Goal: Task Accomplishment & Management: Complete application form

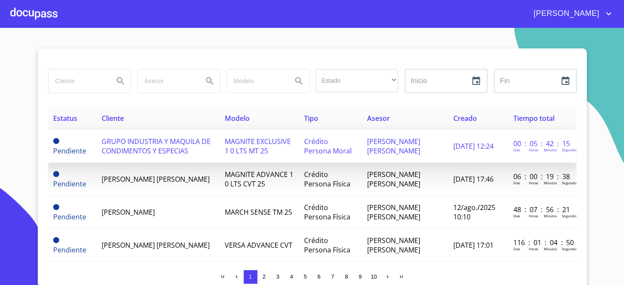
click at [135, 158] on td "GRUPO INDUSTRIA Y MAQUILA DE CONDIMENTOS Y ESPECIAS" at bounding box center [157, 146] width 123 height 33
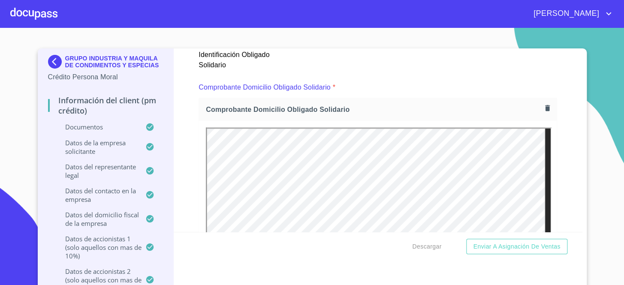
click at [561, 136] on div "Información del Client (PM crédito) Documentos Documento de identificación repr…" at bounding box center [378, 139] width 408 height 183
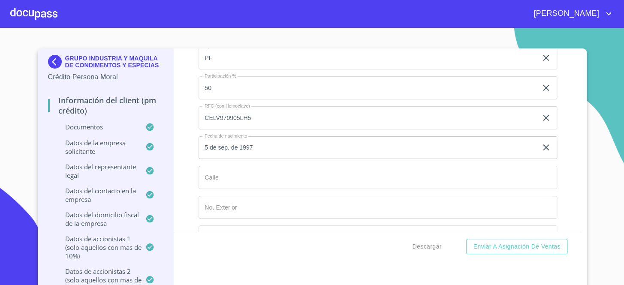
scroll to position [6602, 0]
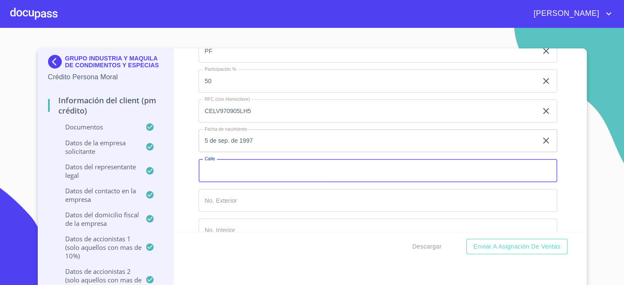
click at [267, 161] on input "Documento de identificación representante legal.   *" at bounding box center [377, 170] width 358 height 23
paste input "2E#2B6"EA62"
drag, startPoint x: 267, startPoint y: 161, endPoint x: 82, endPoint y: 147, distance: 185.7
click at [82, 147] on div "GRUPO INDUSTRIA Y MAQUILA DE CONDIMENTOS Y ESPECIAS Crédito Persona Moral Infor…" at bounding box center [310, 169] width 544 height 242
type input "AV PASEO V REAL"
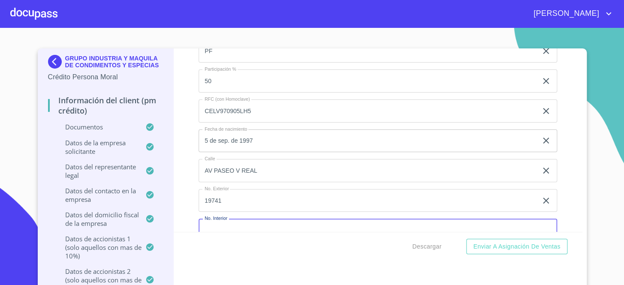
scroll to position [6605, 0]
click at [238, 191] on input "19741" at bounding box center [367, 197] width 339 height 23
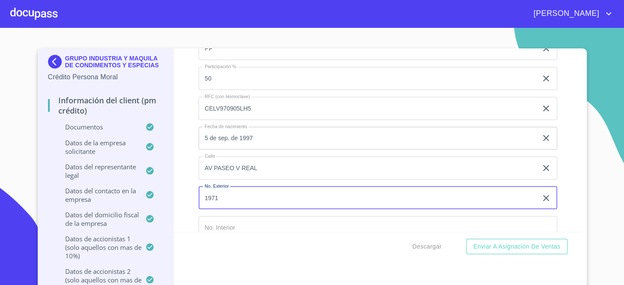
type input "1971"
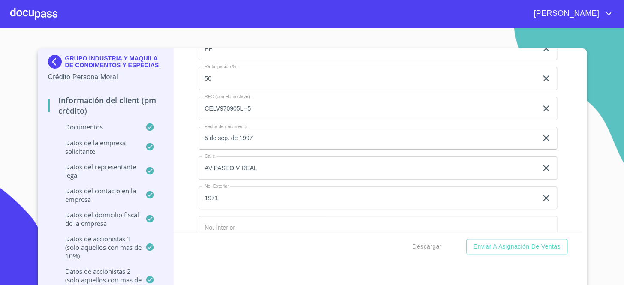
scroll to position [6714, 0]
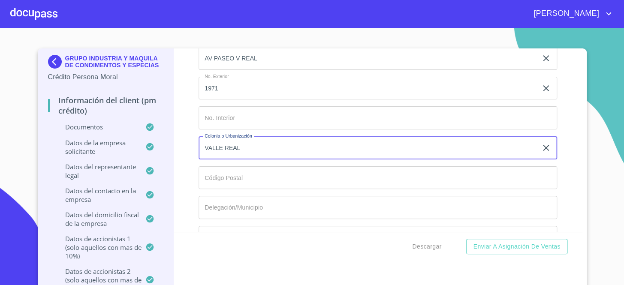
type input "VALLE REAL"
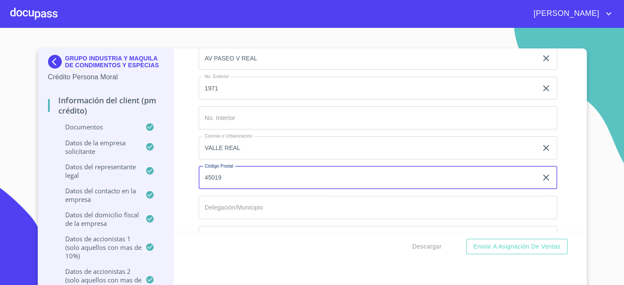
type input "45019"
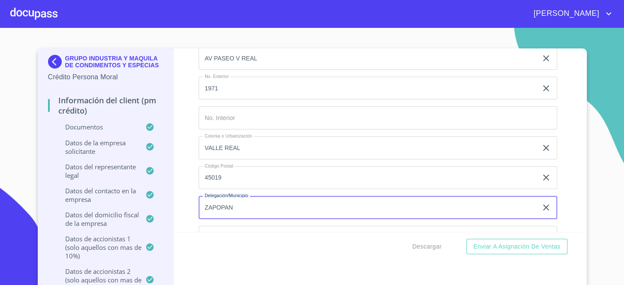
type input "ZAPOPAN"
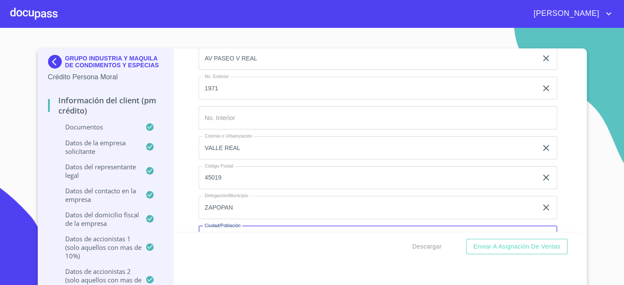
scroll to position [6724, 0]
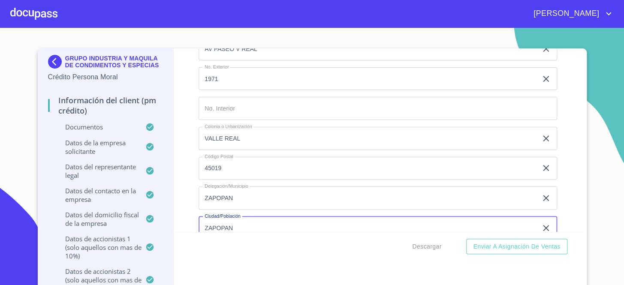
type input "ZAPOPAN"
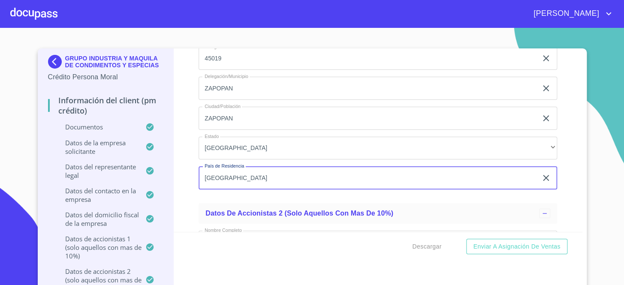
type input "[GEOGRAPHIC_DATA]"
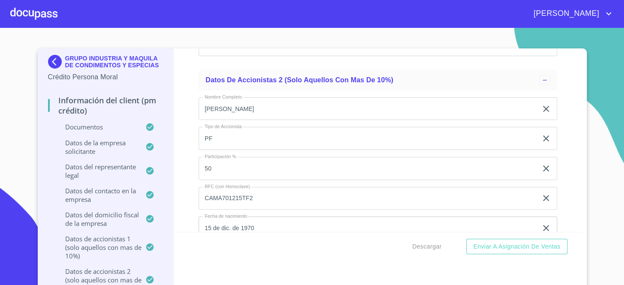
scroll to position [7123, 0]
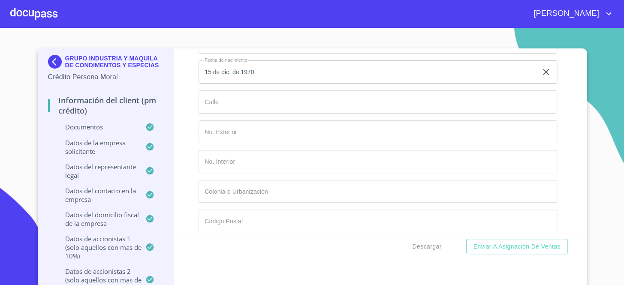
click at [251, 90] on input "Documento de identificación representante legal.   *" at bounding box center [377, 101] width 358 height 23
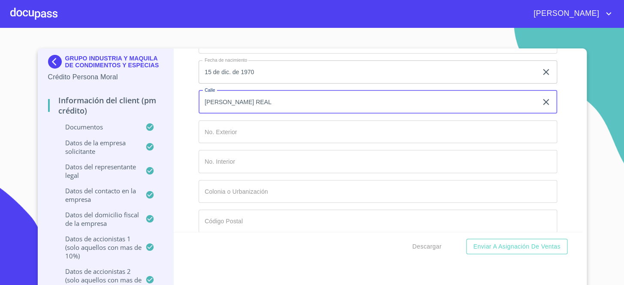
type input "[PERSON_NAME] REAL"
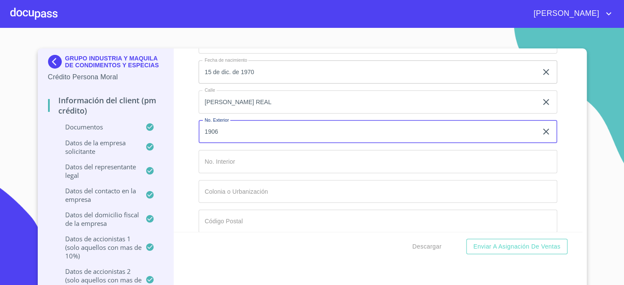
type input "1906"
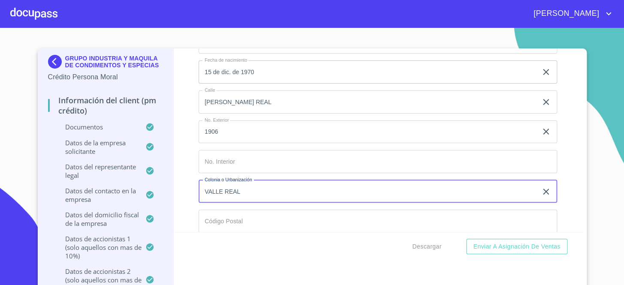
type input "VALLE REAL"
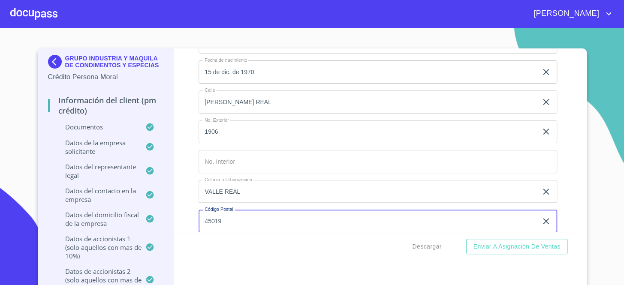
type input "45019"
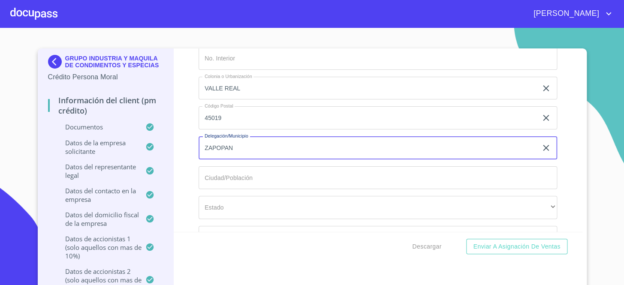
type input "ZAPOPAN"
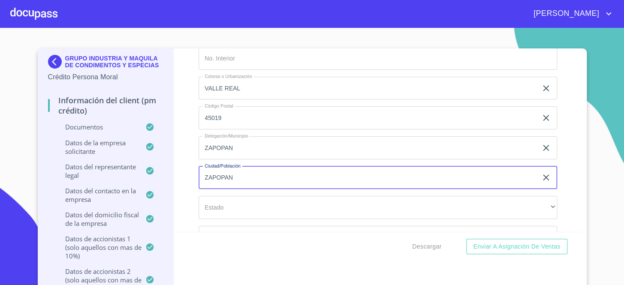
type input "ZAPOPAN"
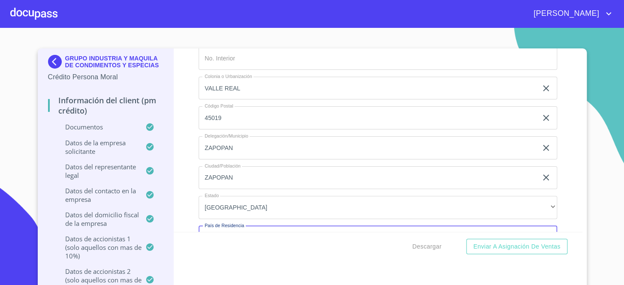
scroll to position [7235, 0]
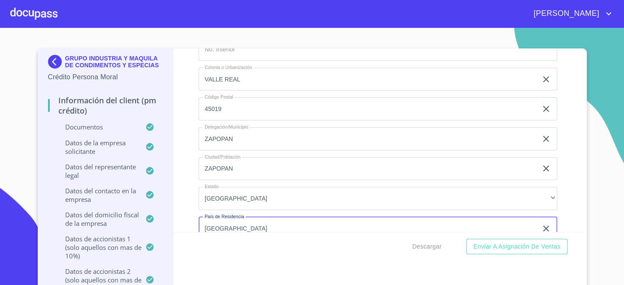
type input "[GEOGRAPHIC_DATA]"
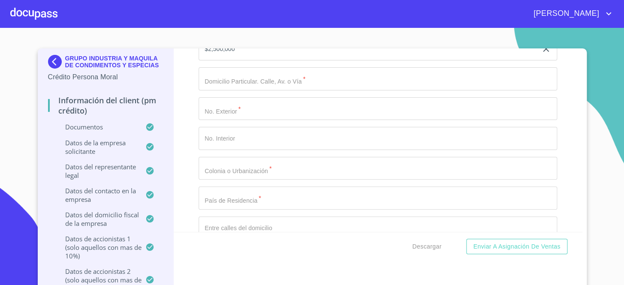
scroll to position [8524, 0]
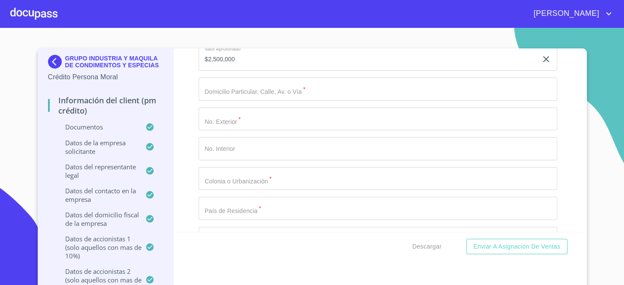
click at [303, 78] on input "Documento de identificación representante legal.   *" at bounding box center [377, 89] width 358 height 23
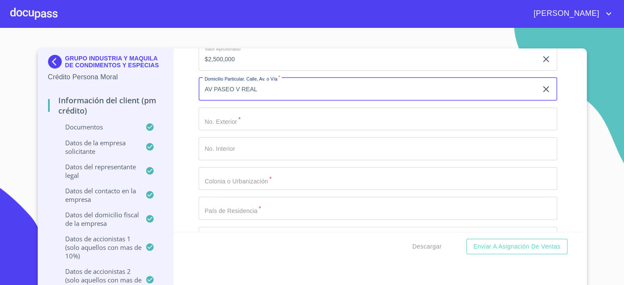
type input "AV PASEO V REAL"
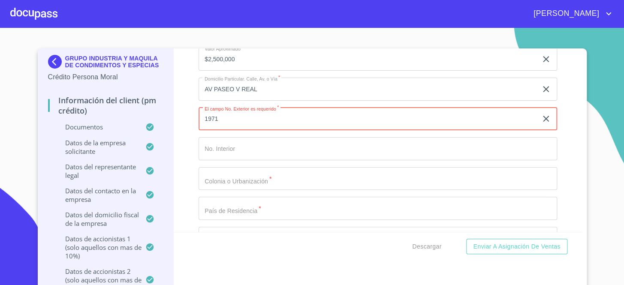
type input "1971"
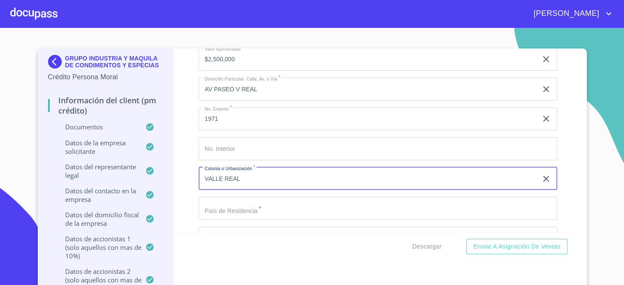
type input "VALLE REAL"
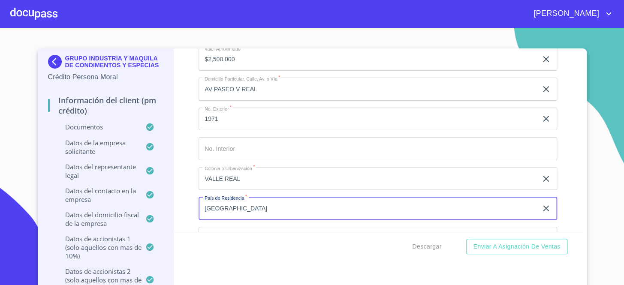
type input "[GEOGRAPHIC_DATA]"
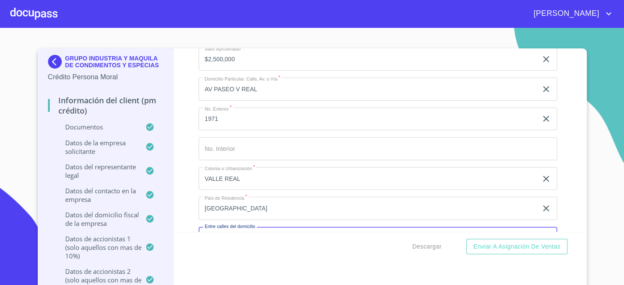
scroll to position [8534, 0]
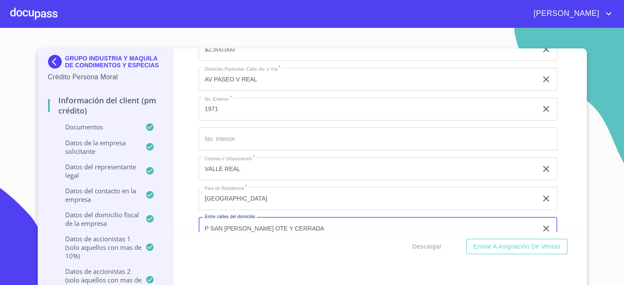
type input "P SAN [PERSON_NAME] OTE Y CERRADA"
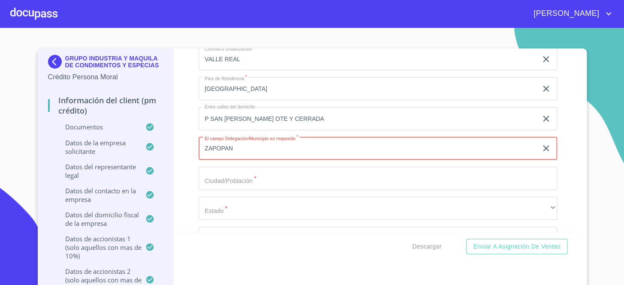
type input "ZAPOPAN"
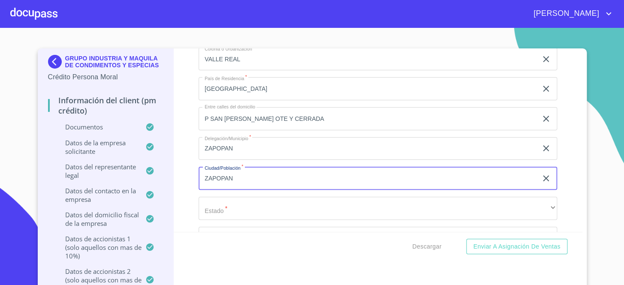
type input "ZAPOPAN"
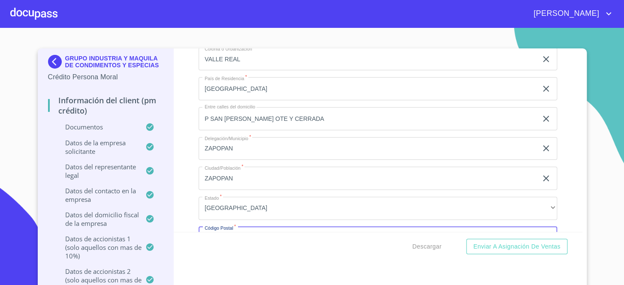
scroll to position [8653, 0]
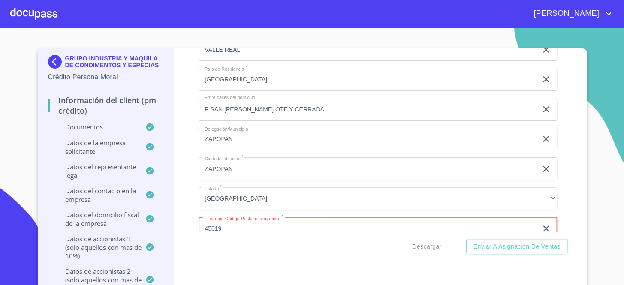
type input "45019"
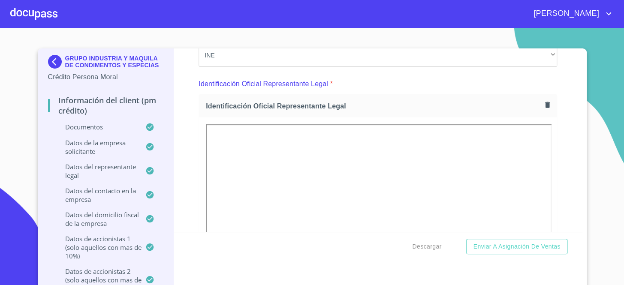
scroll to position [0, 0]
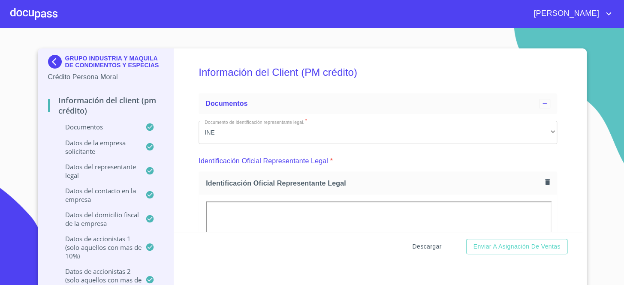
click at [432, 241] on span "Descargar" at bounding box center [426, 246] width 29 height 11
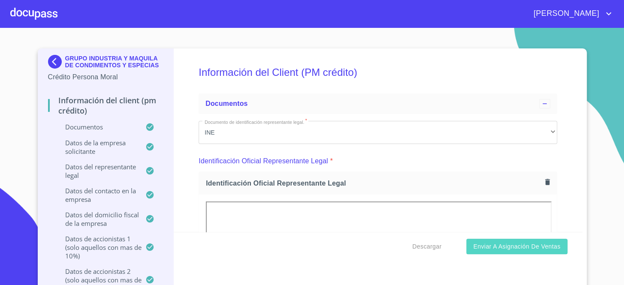
click at [516, 251] on span "Enviar a Asignación de Ventas" at bounding box center [516, 246] width 87 height 11
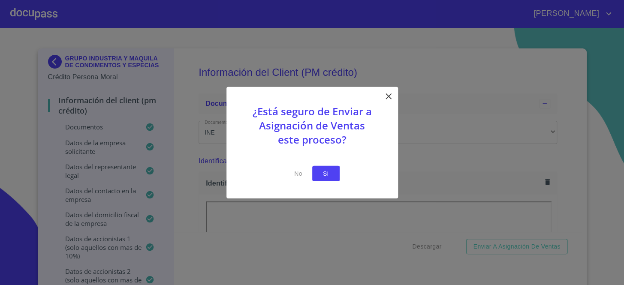
click at [318, 168] on button "Si" at bounding box center [325, 173] width 27 height 16
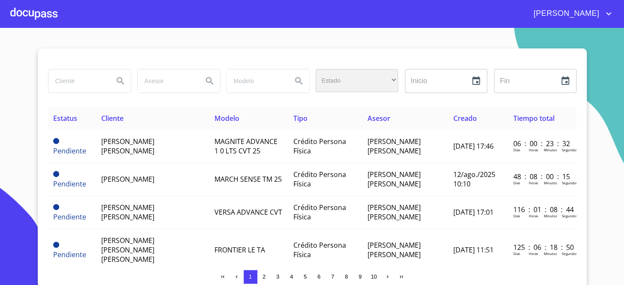
click at [372, 73] on div "​" at bounding box center [356, 80] width 82 height 23
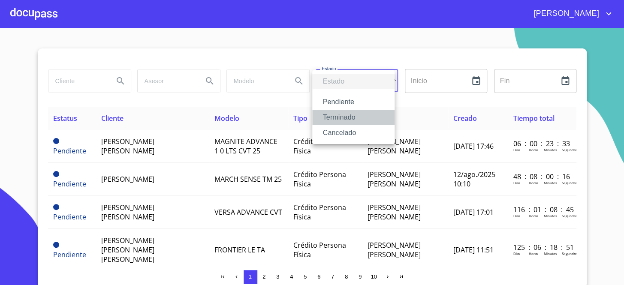
click at [354, 111] on li "Terminado" at bounding box center [353, 117] width 82 height 15
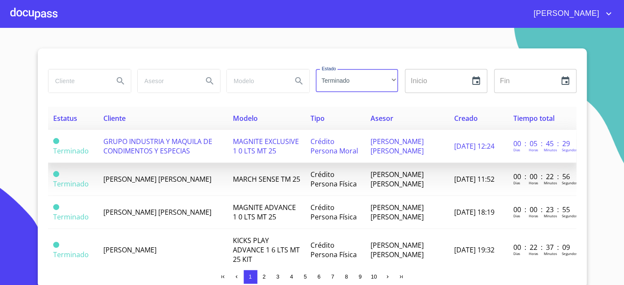
click at [135, 150] on span "GRUPO INDUSTRIA Y MAQUILA DE CONDIMENTOS Y ESPECIAS" at bounding box center [157, 146] width 109 height 19
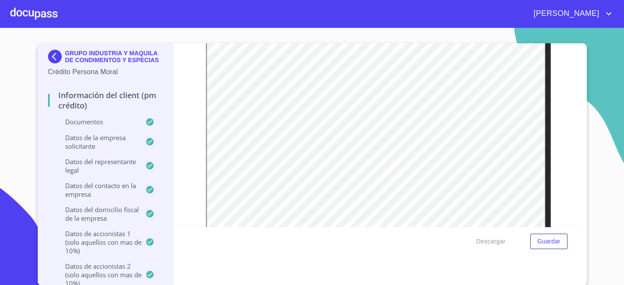
scroll to position [156, 0]
click at [34, 21] on div at bounding box center [33, 13] width 47 height 27
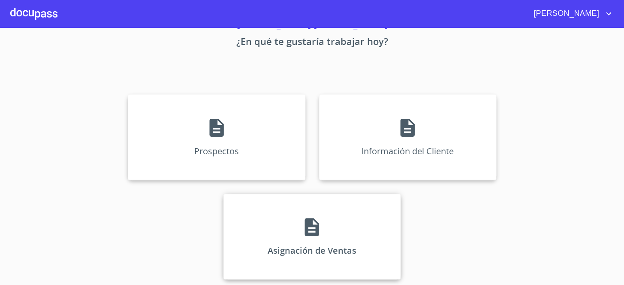
scroll to position [46, 0]
click at [301, 236] on icon at bounding box center [311, 226] width 21 height 21
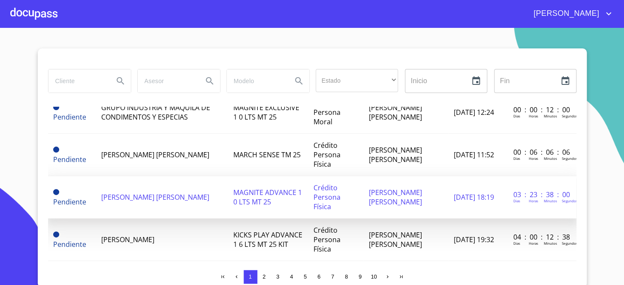
scroll to position [78, 0]
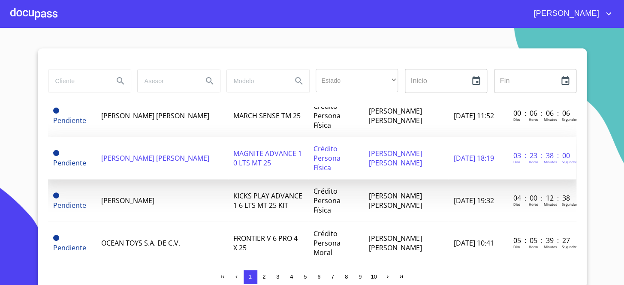
click at [159, 153] on span "[PERSON_NAME] [PERSON_NAME]" at bounding box center [155, 157] width 108 height 9
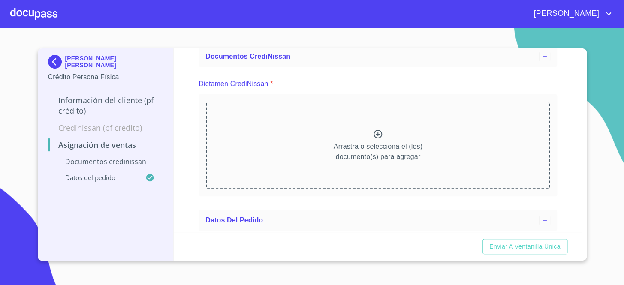
scroll to position [39, 0]
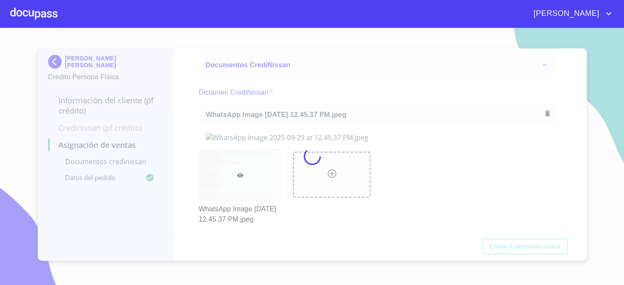
click at [342, 86] on div at bounding box center [312, 156] width 624 height 257
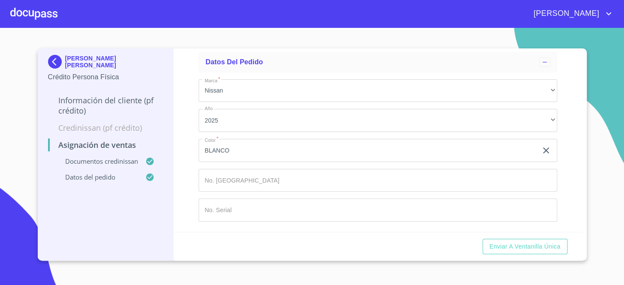
scroll to position [677, 0]
click at [538, 244] on span "Enviar a Ventanilla única" at bounding box center [524, 246] width 71 height 11
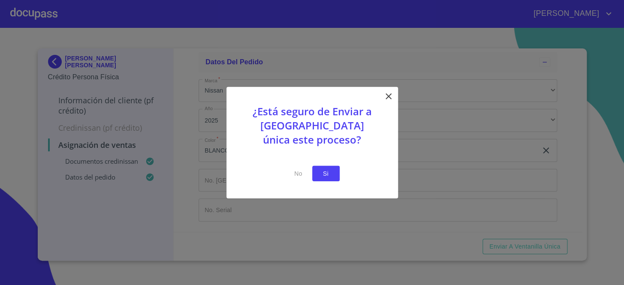
click at [325, 175] on span "Si" at bounding box center [326, 173] width 14 height 11
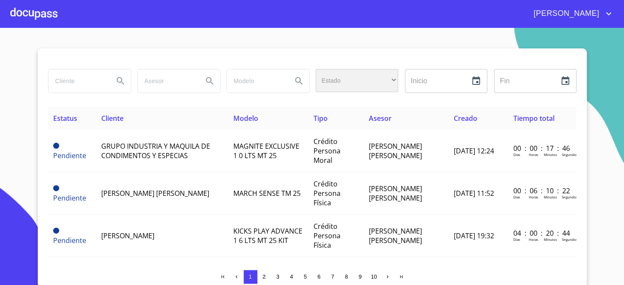
click at [360, 81] on div "​" at bounding box center [356, 80] width 82 height 23
click at [180, 150] on div at bounding box center [312, 142] width 624 height 285
click at [33, 1] on div at bounding box center [33, 13] width 47 height 27
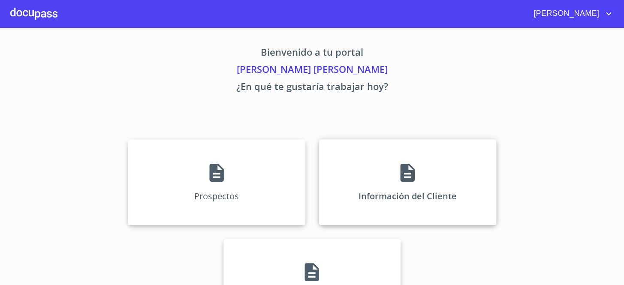
click at [387, 155] on div "Información del Cliente" at bounding box center [407, 182] width 177 height 86
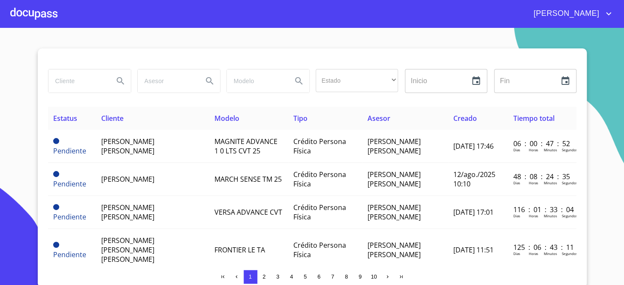
click at [337, 92] on div "Estado ​ ​" at bounding box center [356, 81] width 89 height 31
click at [342, 83] on div "​" at bounding box center [356, 80] width 82 height 23
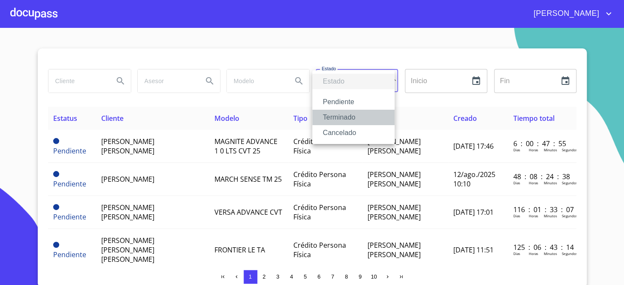
click at [330, 120] on li "Terminado" at bounding box center [353, 117] width 82 height 15
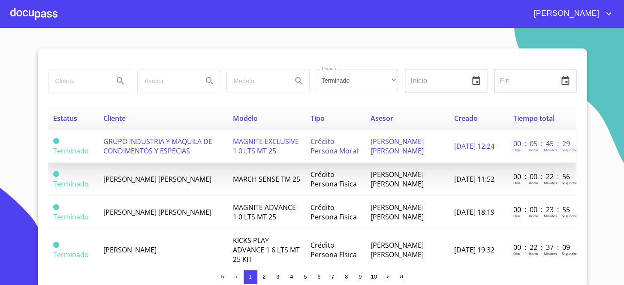
click at [105, 160] on td "GRUPO INDUSTRIA Y MAQUILA DE CONDIMENTOS Y ESPECIAS" at bounding box center [162, 146] width 129 height 33
